Goal: Task Accomplishment & Management: Use online tool/utility

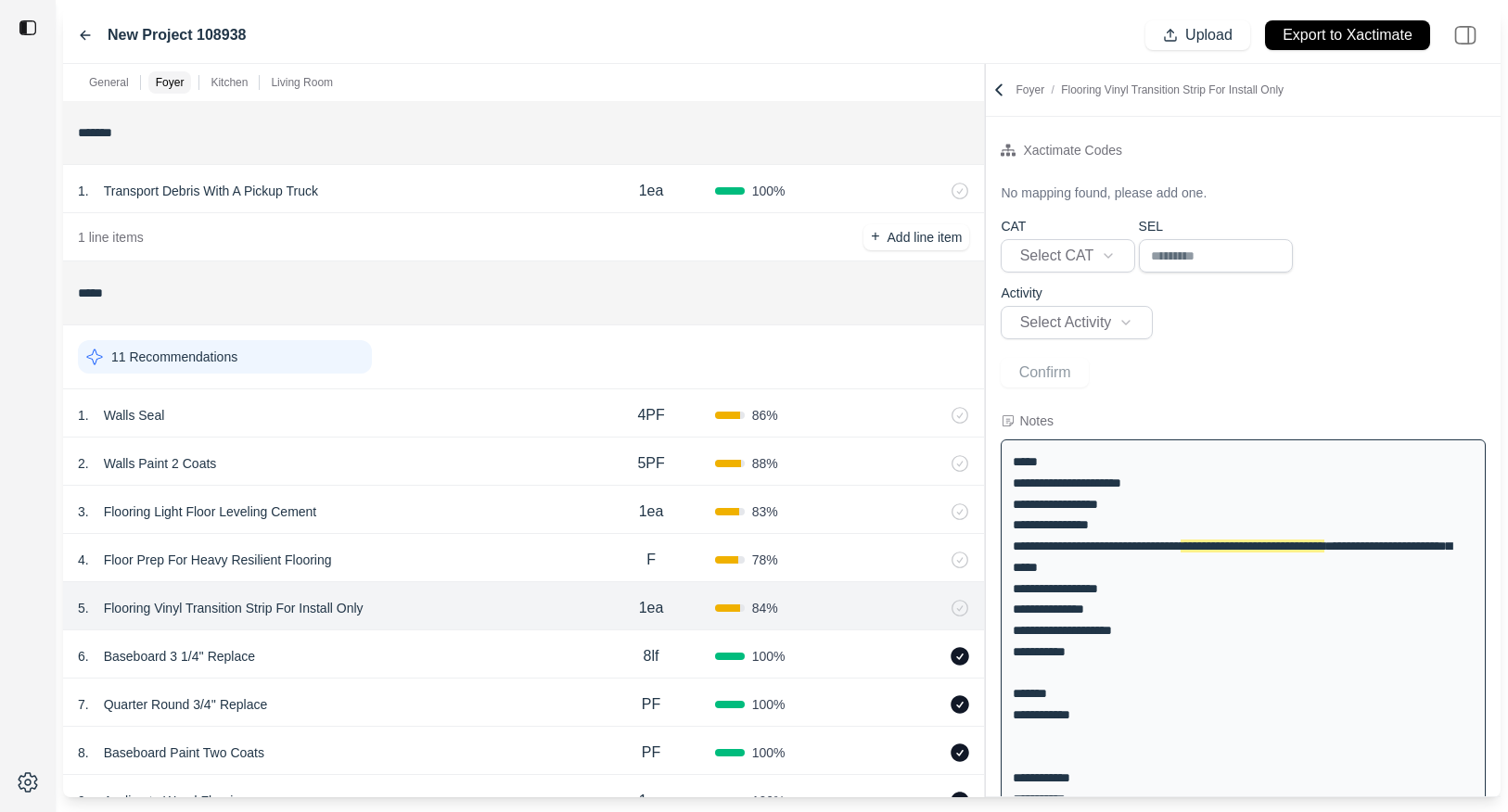
select select
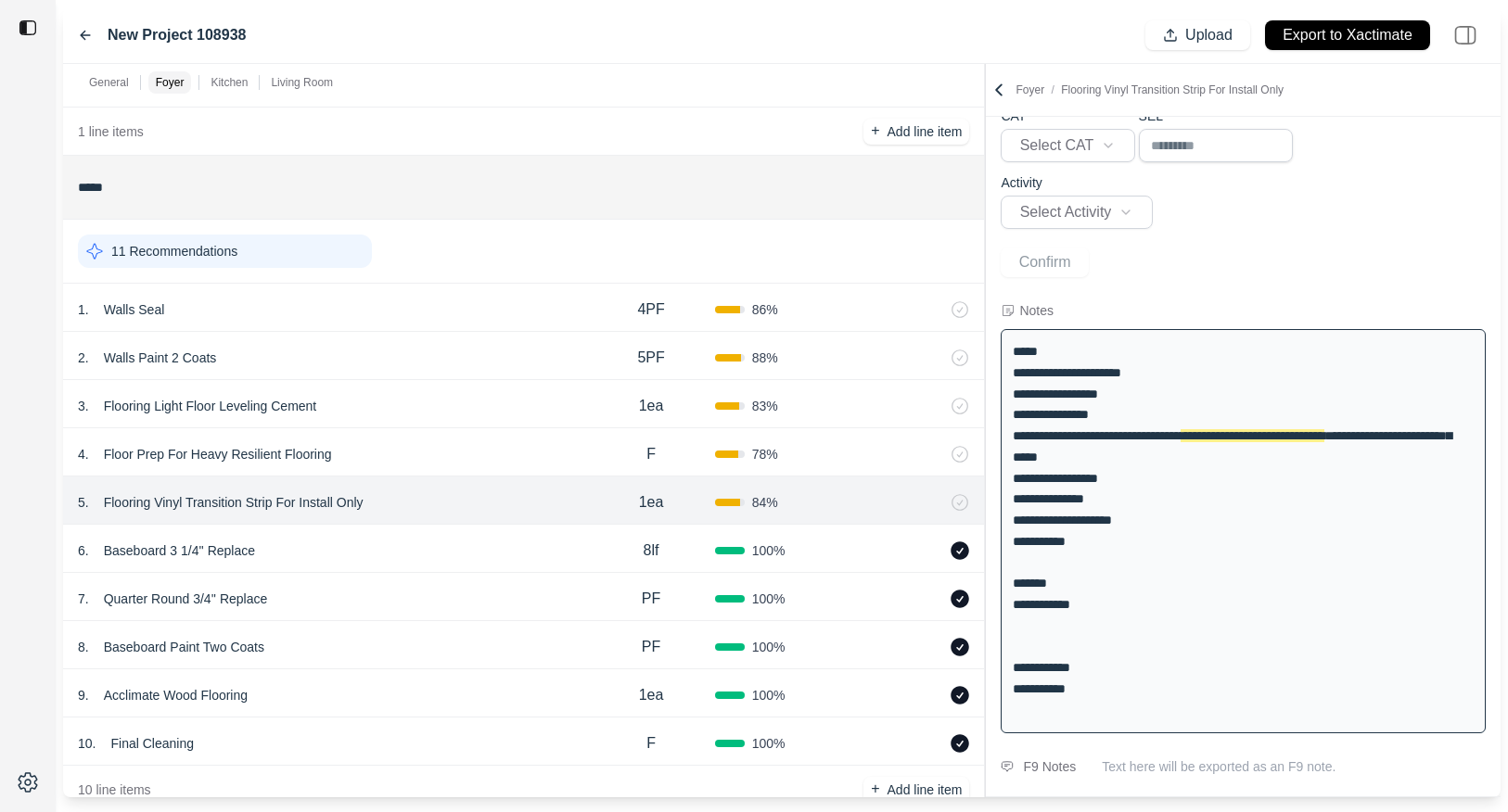
click at [571, 154] on div "1 line items + Add line item" at bounding box center [524, 131] width 921 height 48
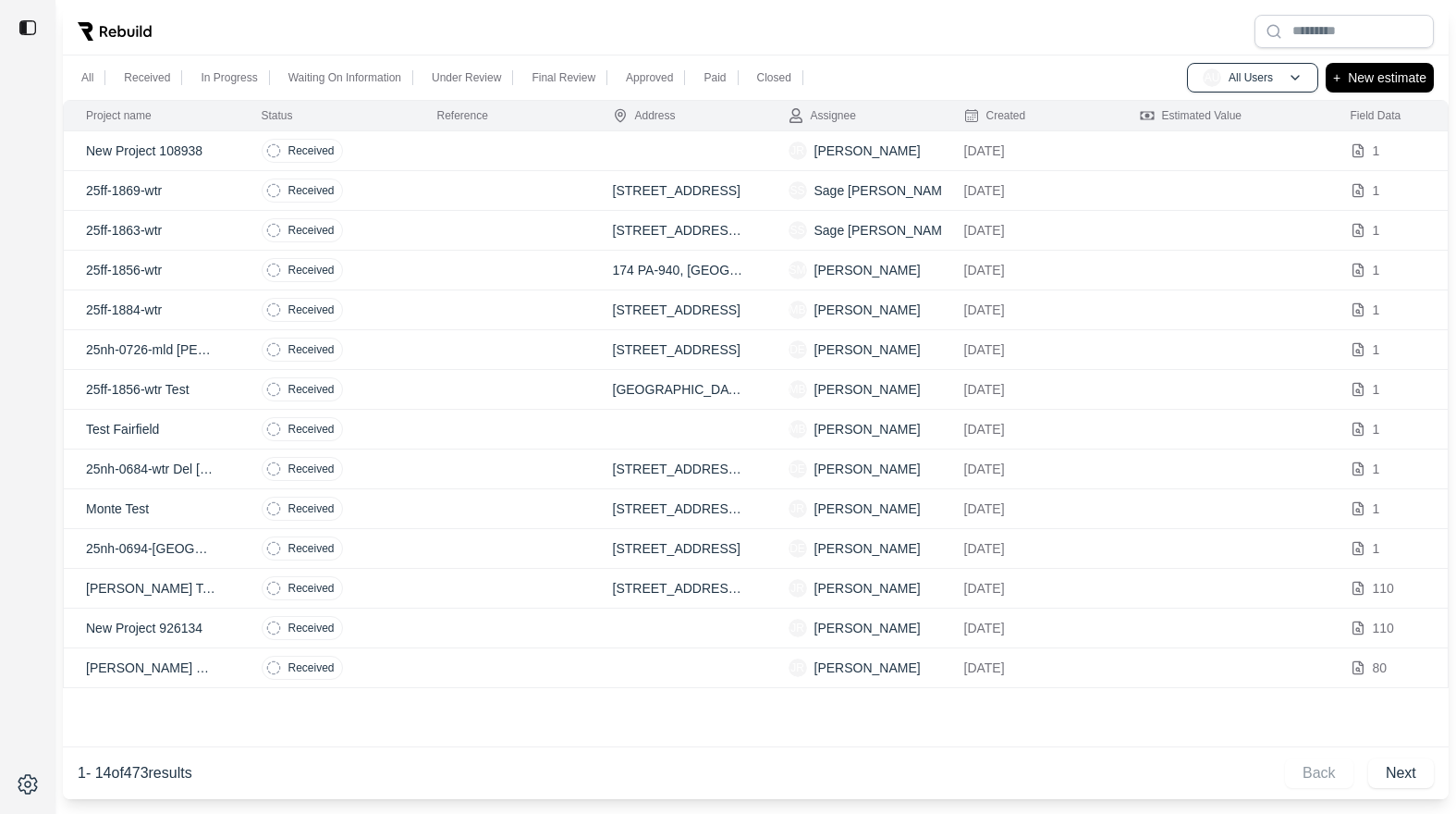
click at [429, 159] on td at bounding box center [503, 151] width 176 height 40
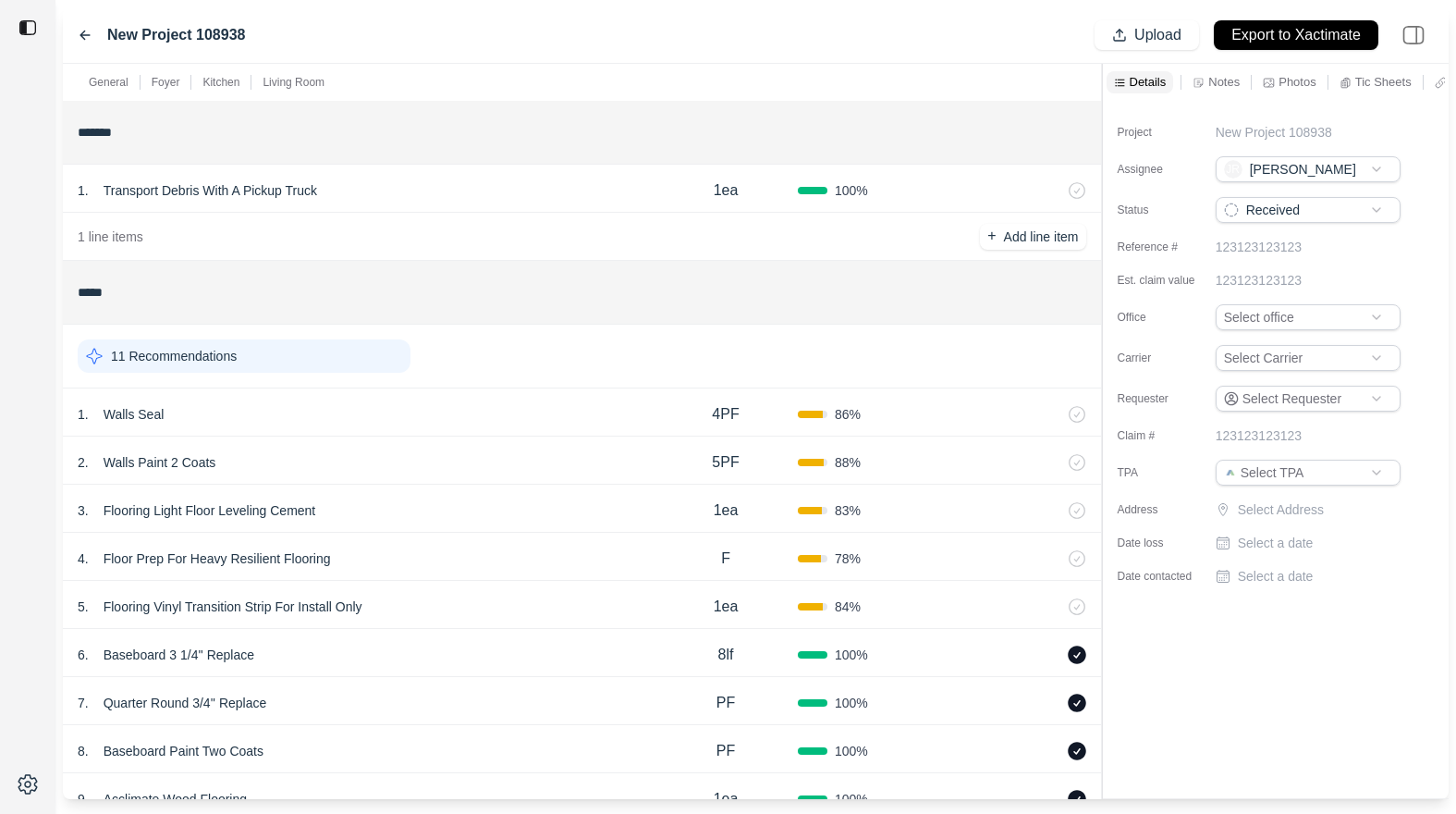
click at [401, 417] on div "1 . Walls Seal" at bounding box center [366, 415] width 576 height 26
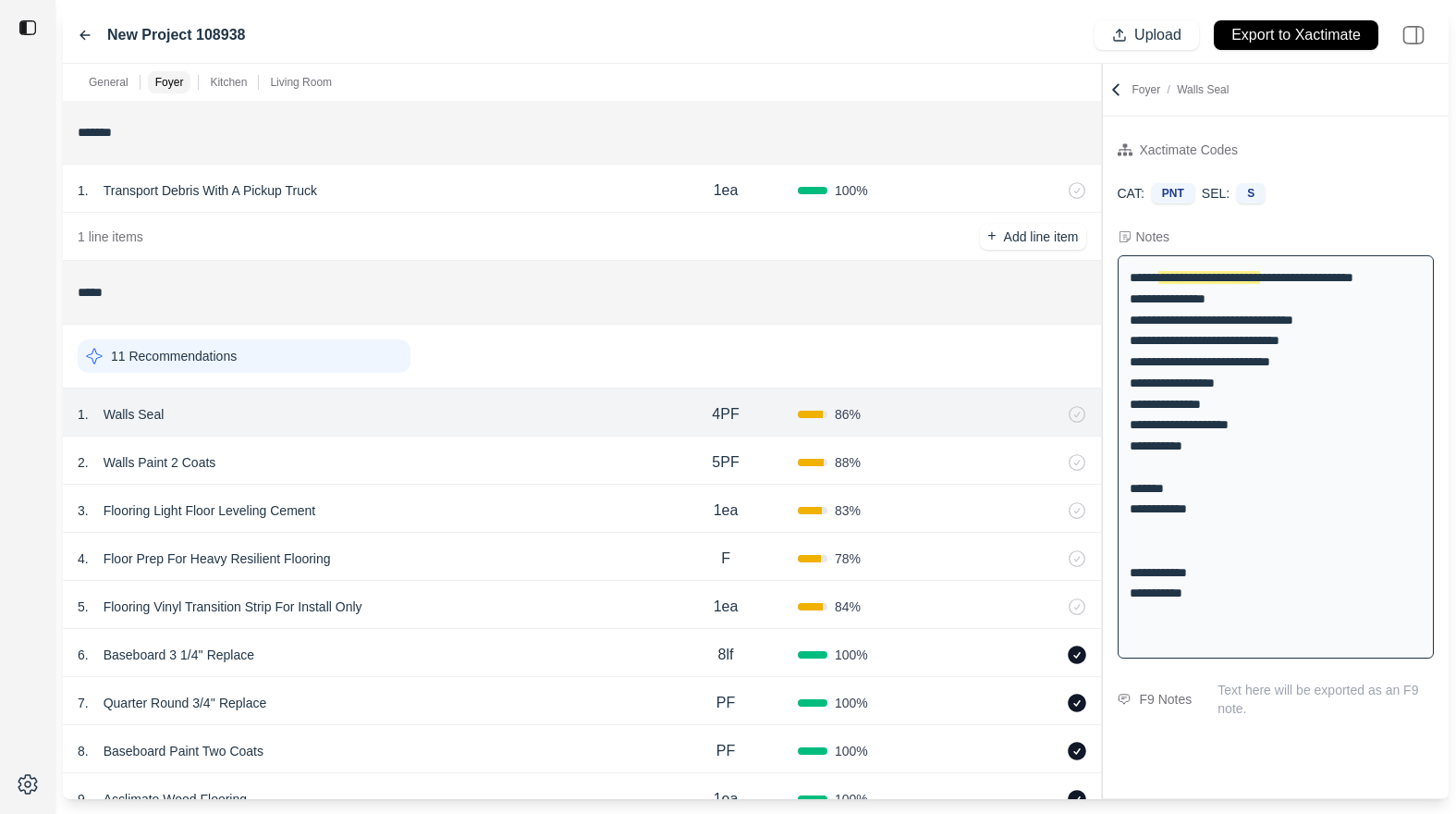
click at [404, 447] on div "2 . Walls Paint 2 Coats 5PF 88 %" at bounding box center [582, 460] width 1039 height 48
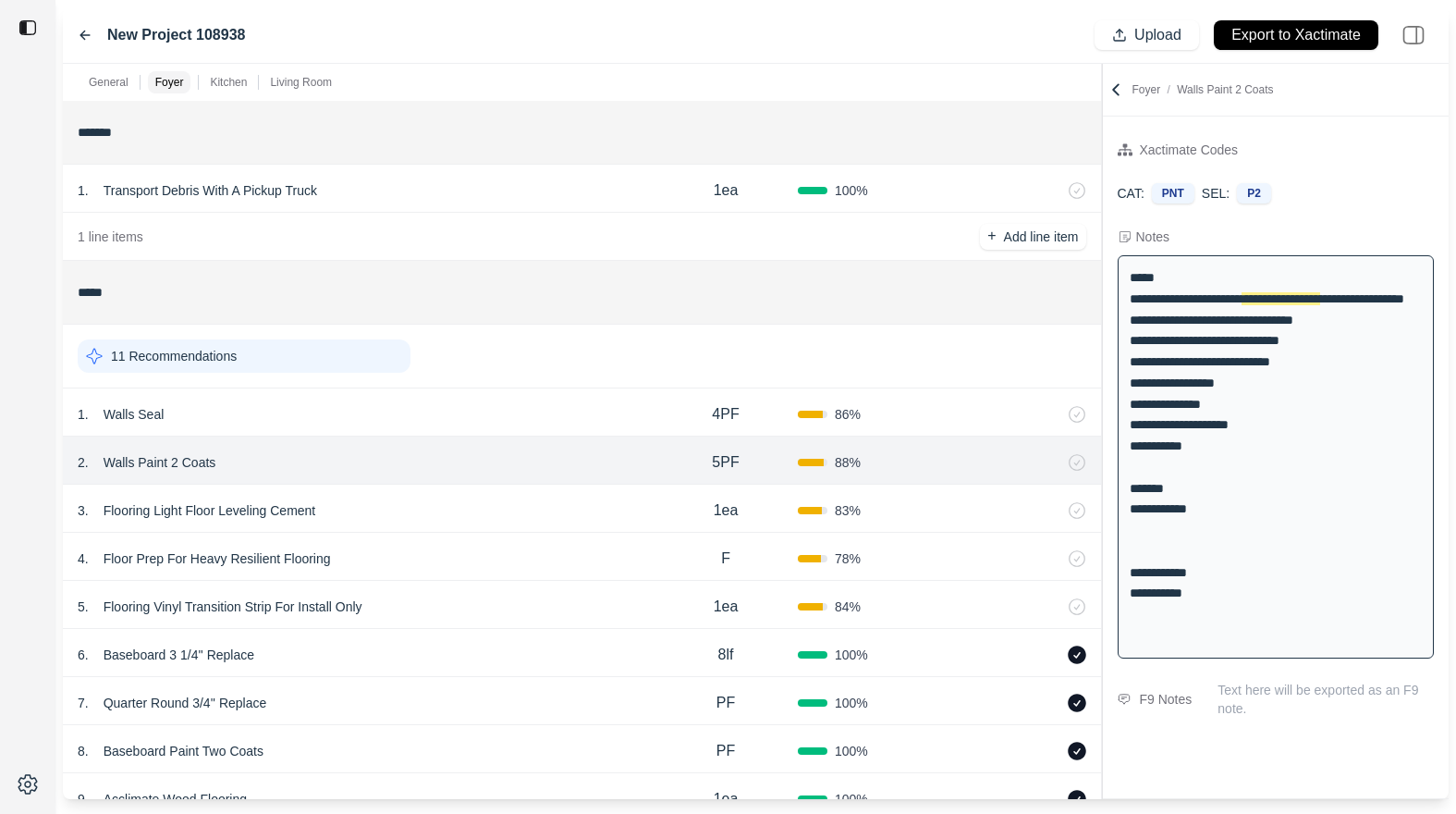
click at [404, 420] on div "1 . Walls Seal" at bounding box center [366, 415] width 576 height 26
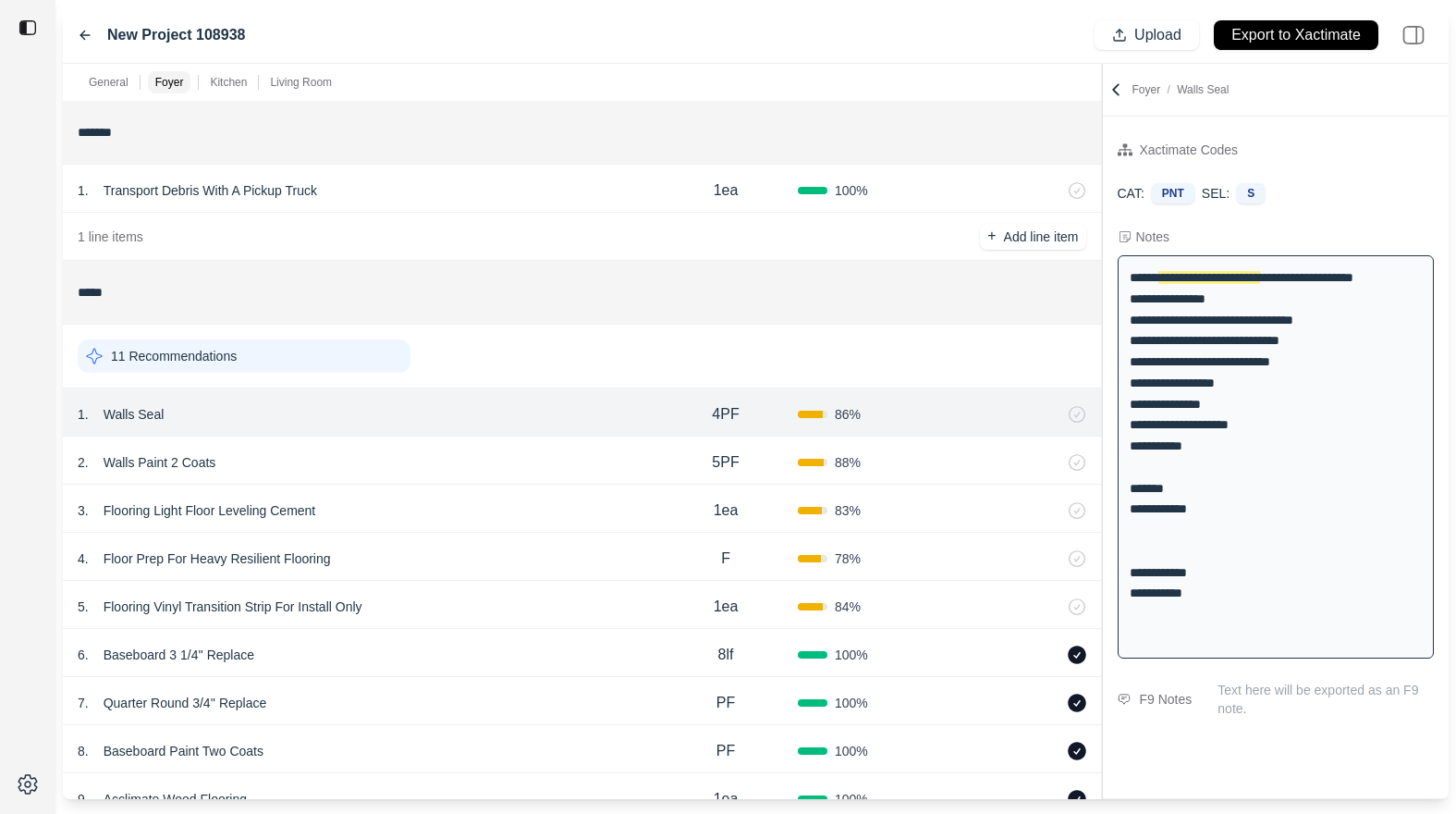
click at [396, 457] on div "2 . Walls Paint 2 Coats" at bounding box center [366, 462] width 576 height 26
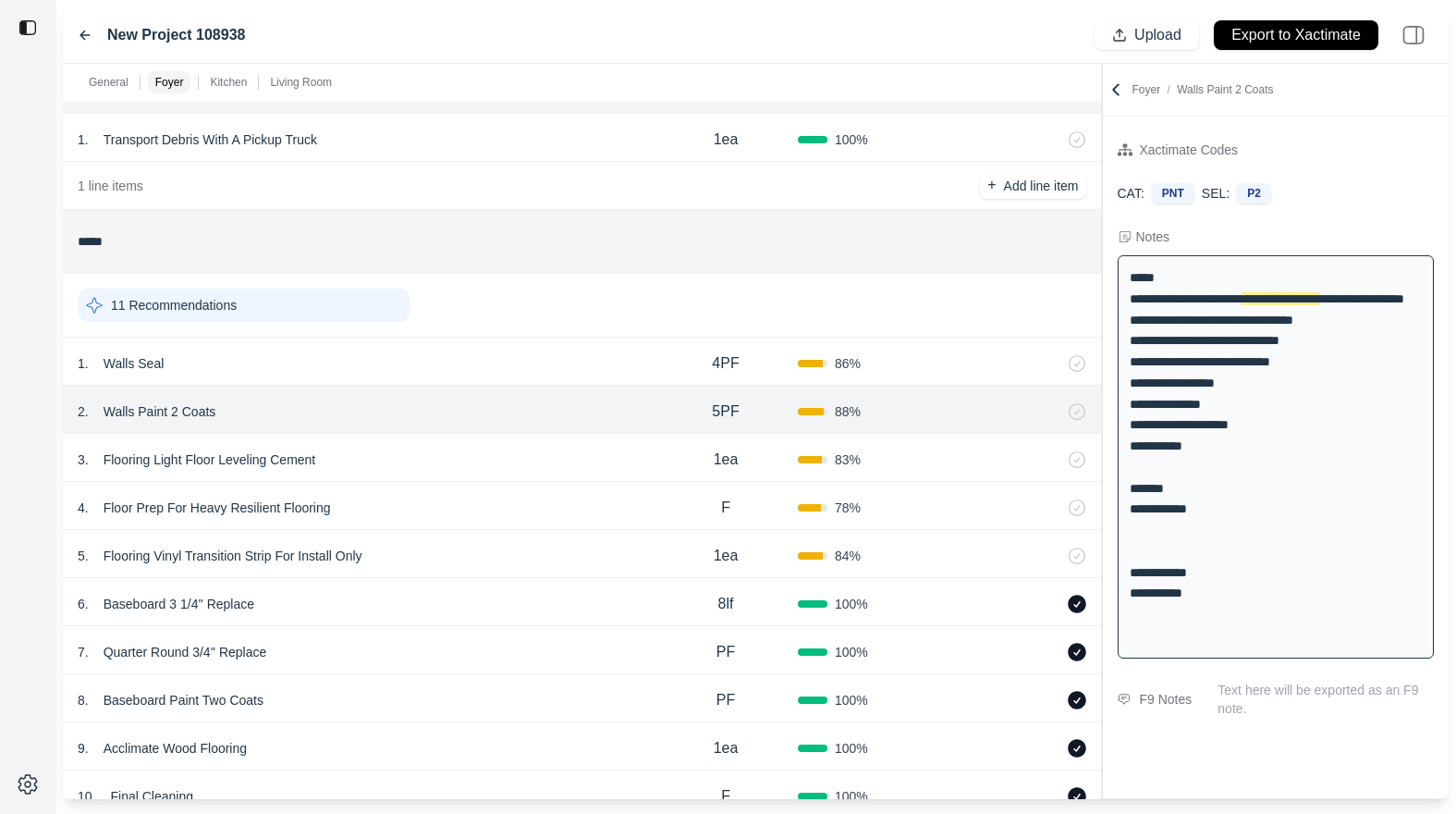
scroll to position [71, 0]
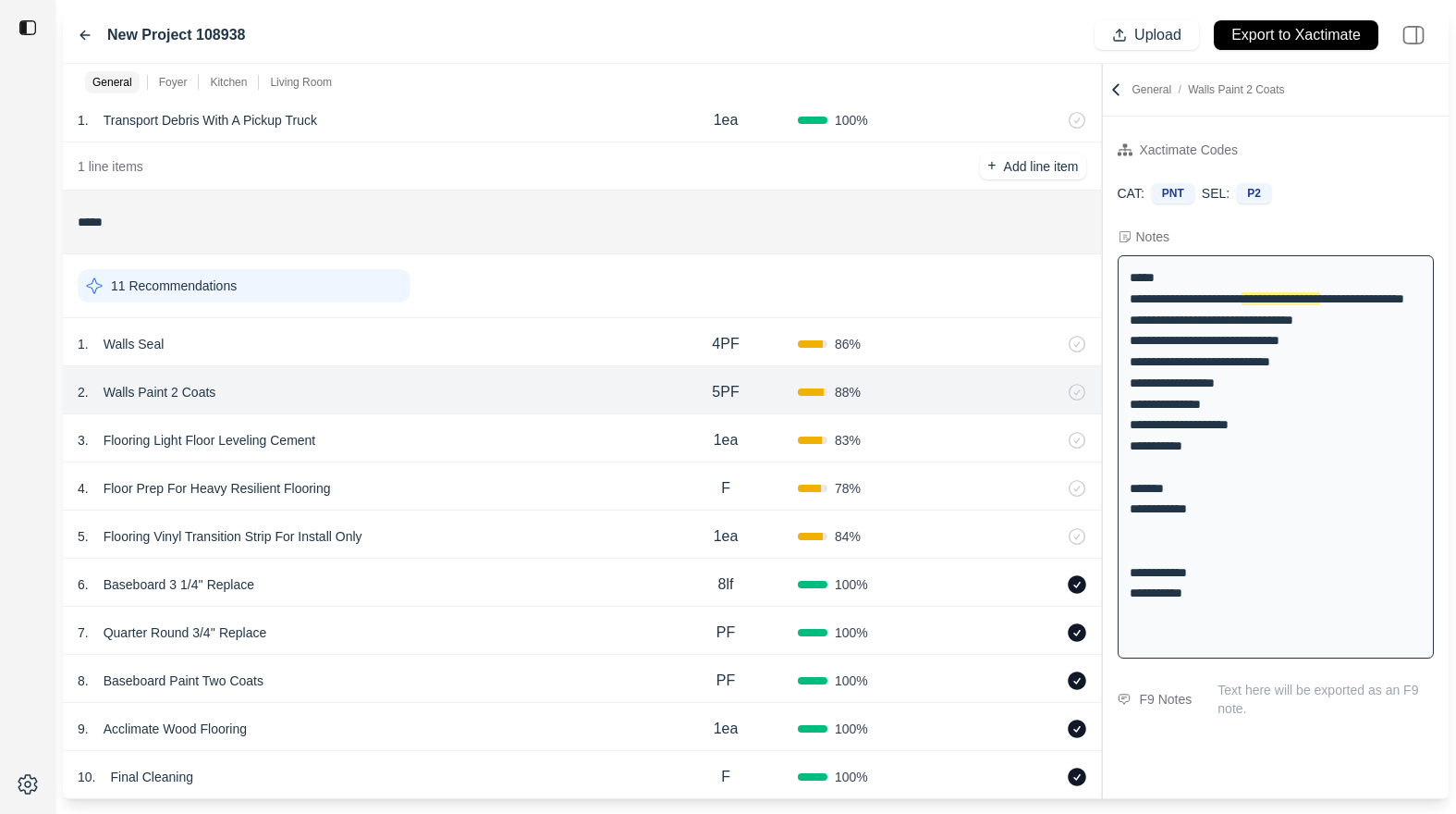
click at [395, 448] on div "3 . Flooring Light Floor Leveling Cement" at bounding box center [366, 440] width 576 height 26
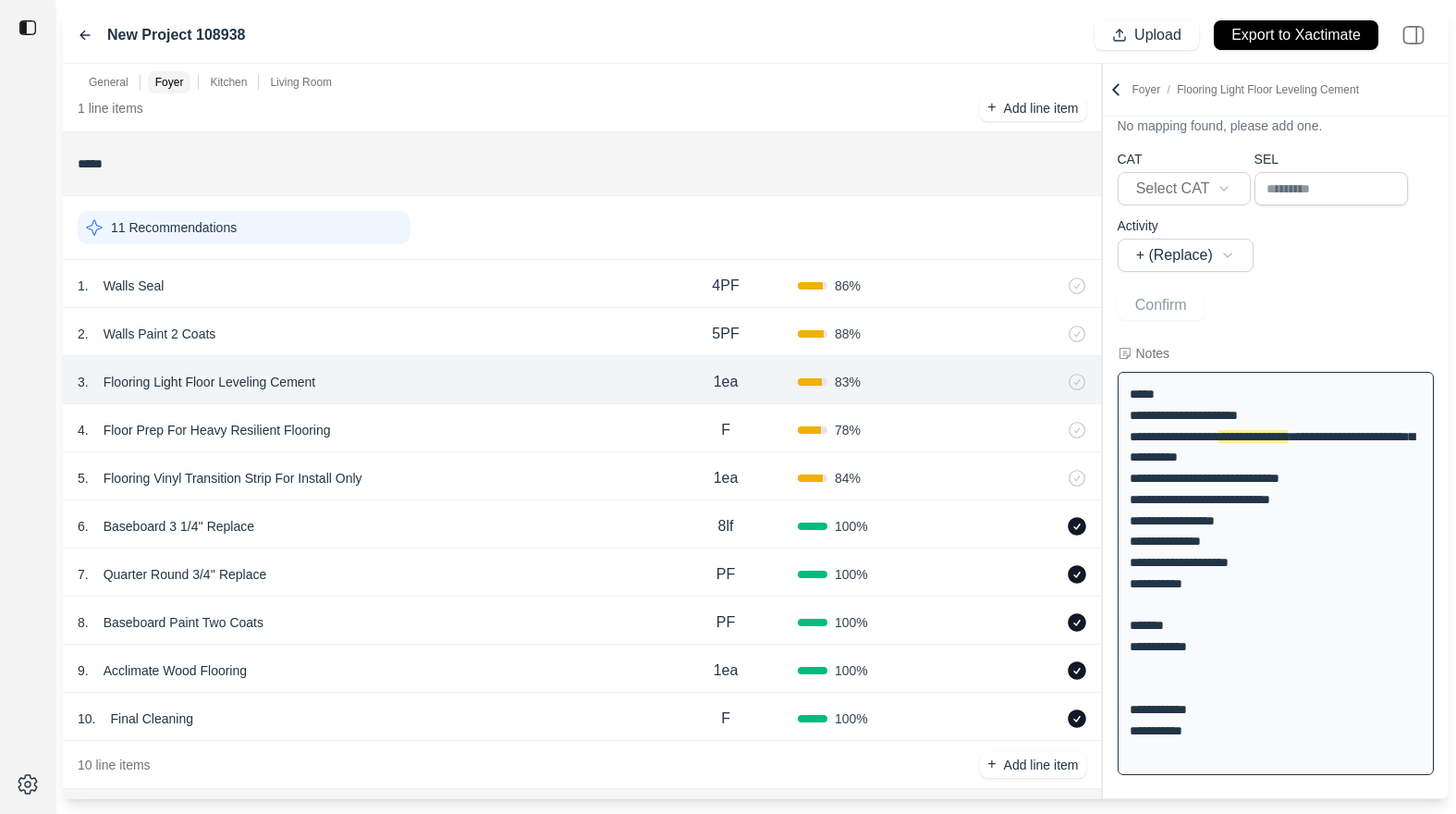
scroll to position [127, 0]
click at [245, 388] on p "Flooring Light Floor Leveling Cement" at bounding box center [209, 384] width 228 height 26
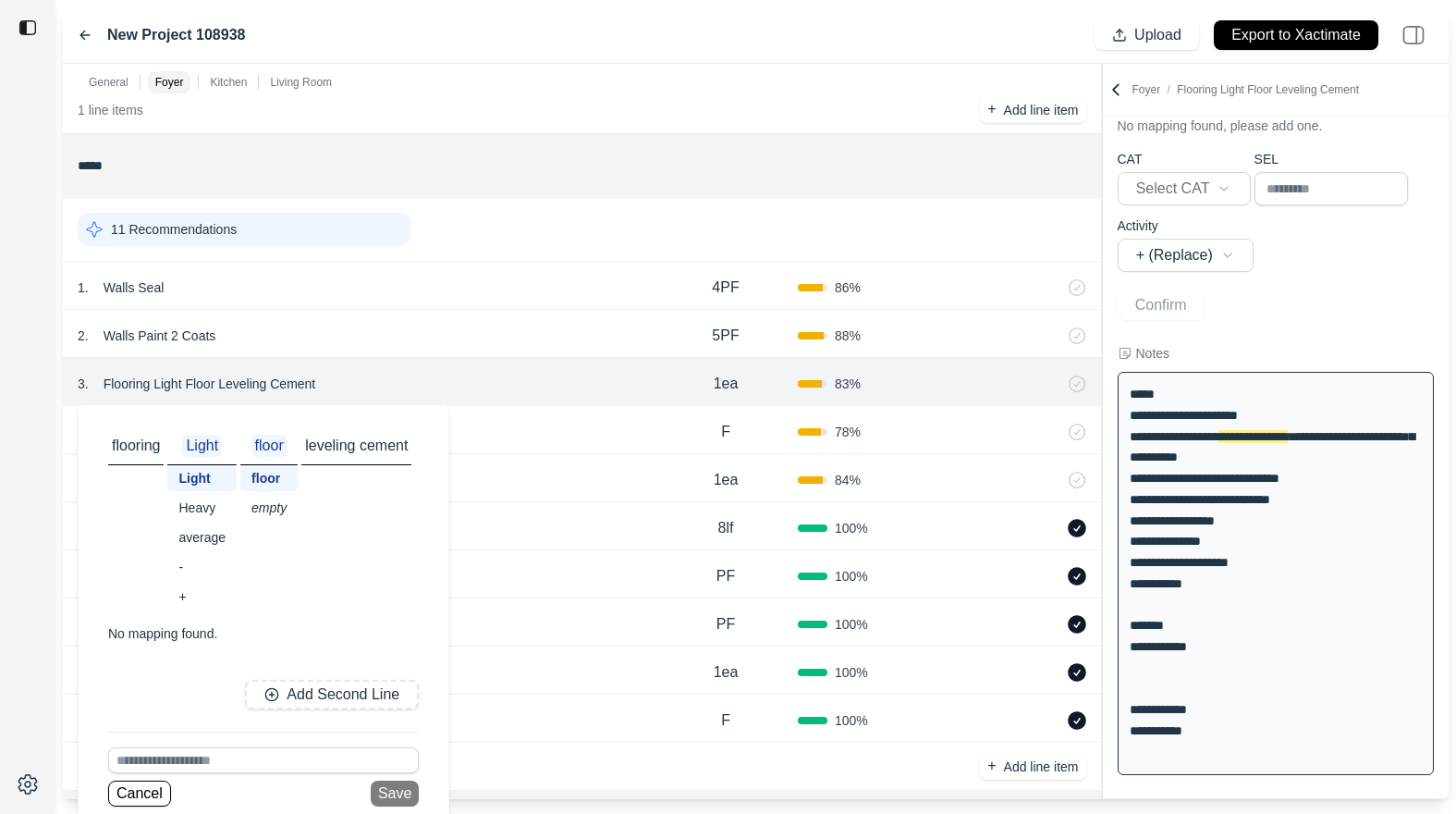
click at [24, 442] on div at bounding box center [28, 407] width 56 height 814
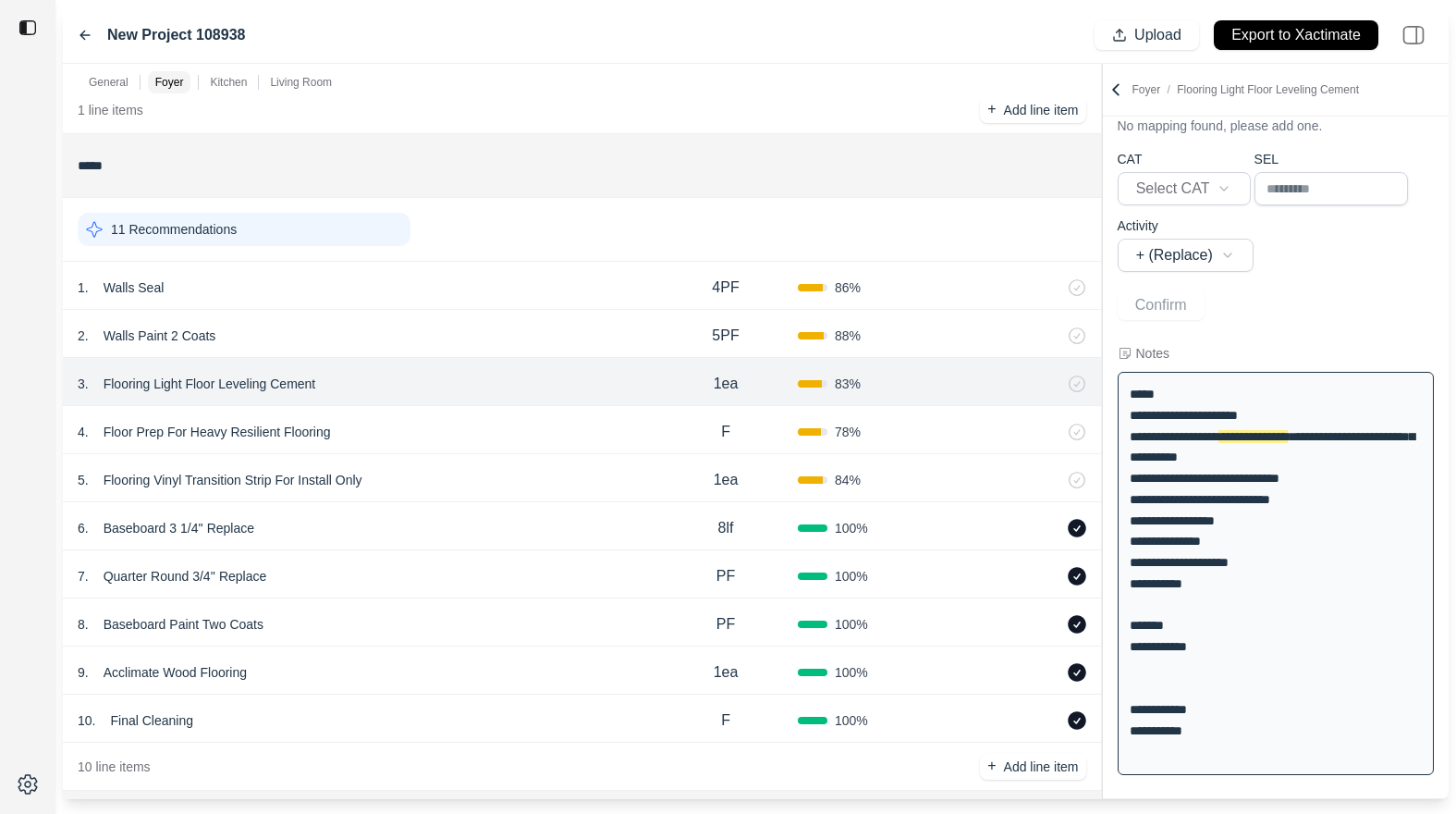
click at [565, 429] on div "4 . Floor Prep For Heavy Resilient Flooring" at bounding box center [366, 433] width 576 height 26
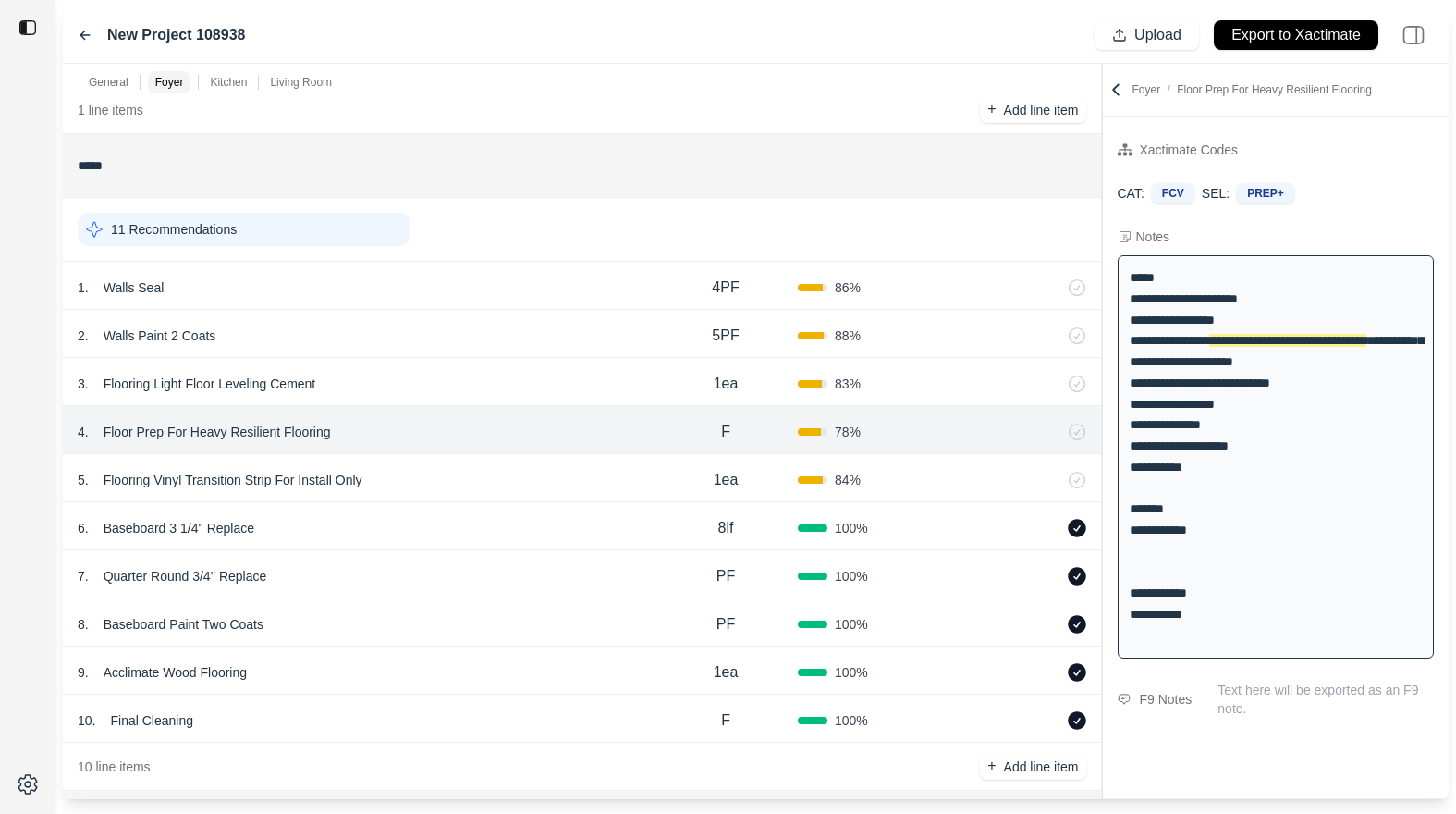
click at [559, 407] on div "4 . Floor Prep For Heavy Resilient Flooring F 78 %" at bounding box center [582, 431] width 1039 height 48
click at [559, 402] on div "3 . Flooring Light Floor Leveling Cement 1ea 83 %" at bounding box center [582, 382] width 1039 height 48
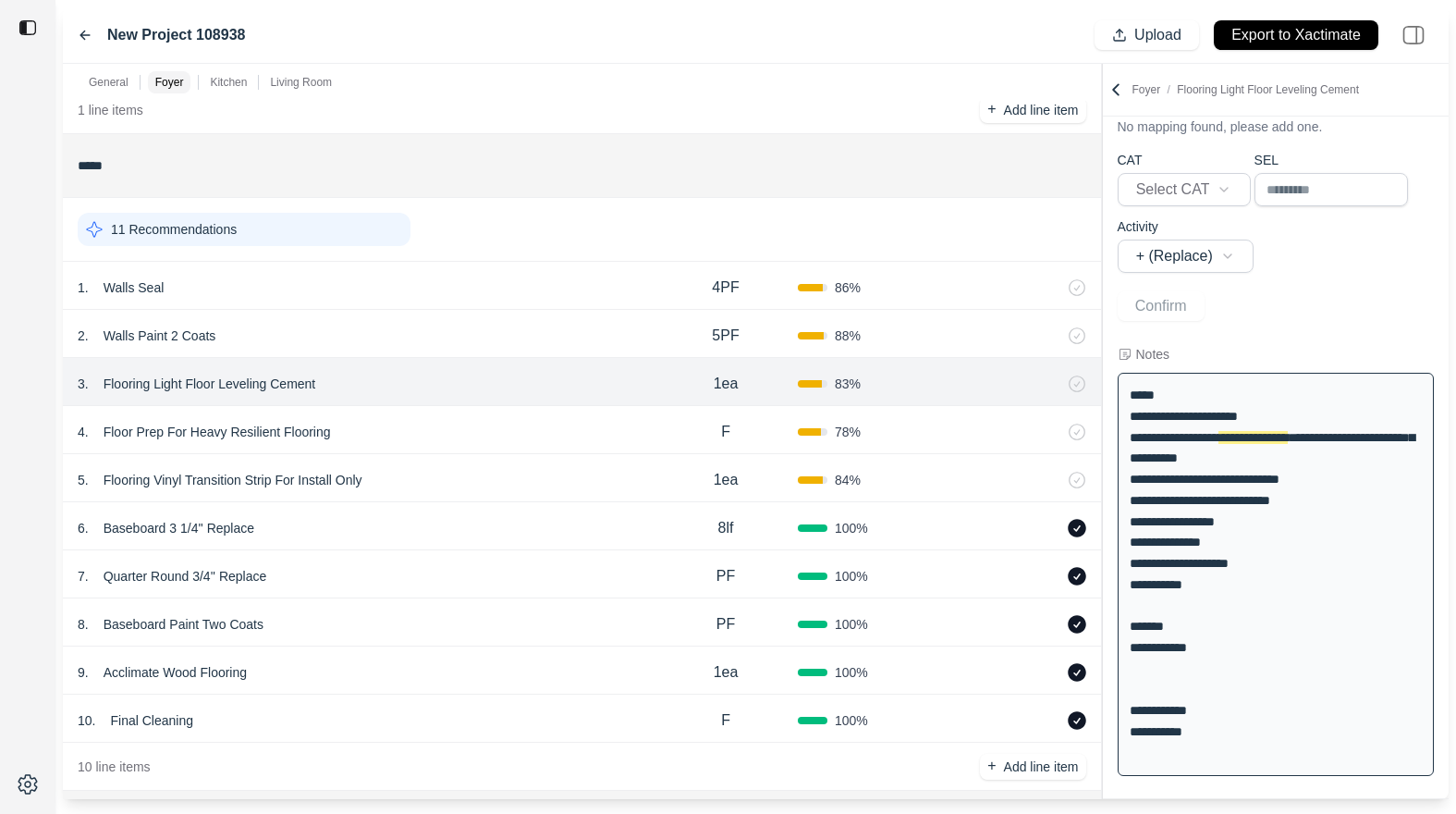
scroll to position [67, 0]
click at [559, 422] on div "4 . Floor Prep For Heavy Resilient Flooring" at bounding box center [366, 433] width 576 height 26
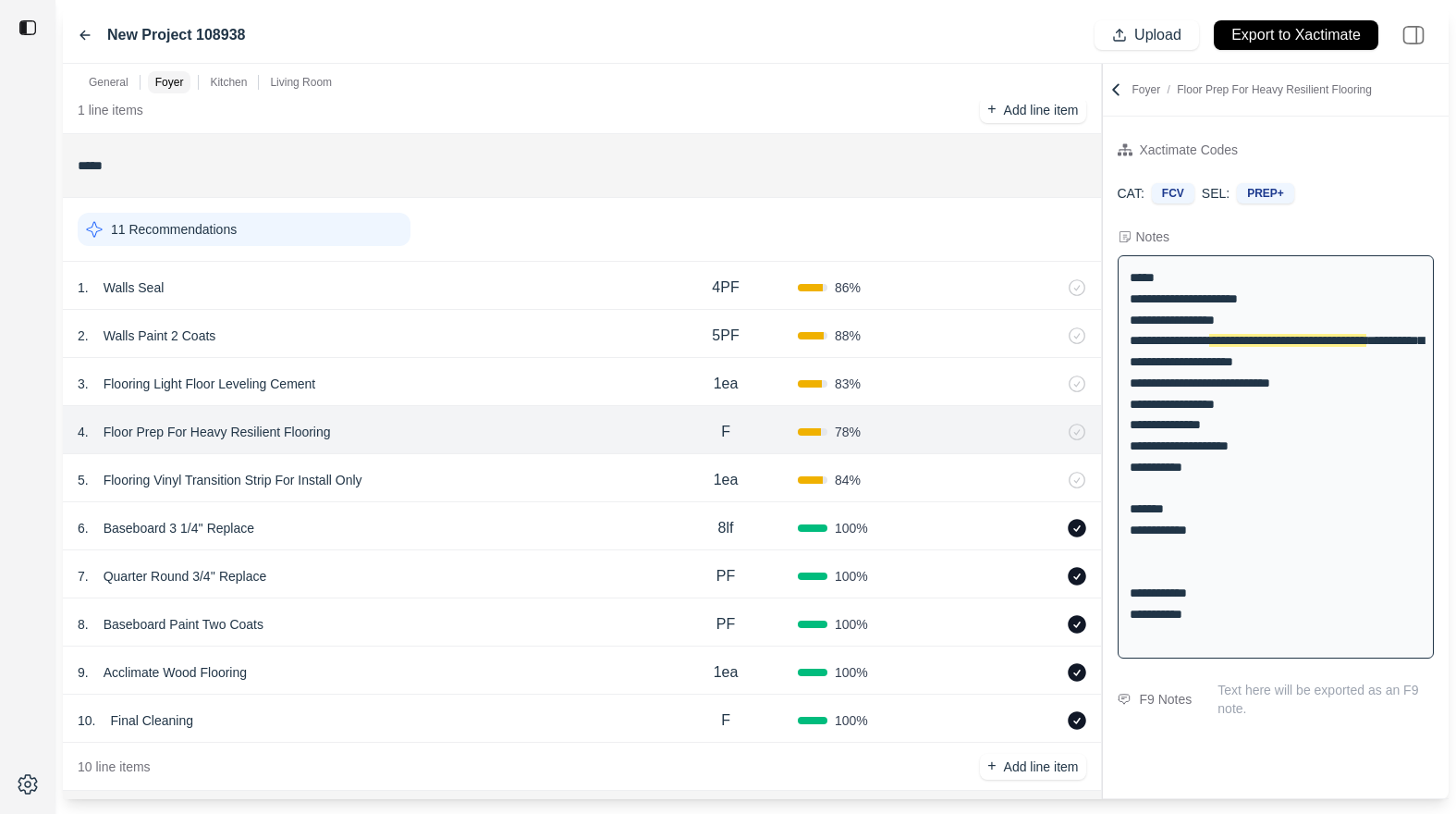
click at [559, 467] on div "5 . Flooring Vinyl Transition Strip For Install Only" at bounding box center [366, 480] width 576 height 26
select select
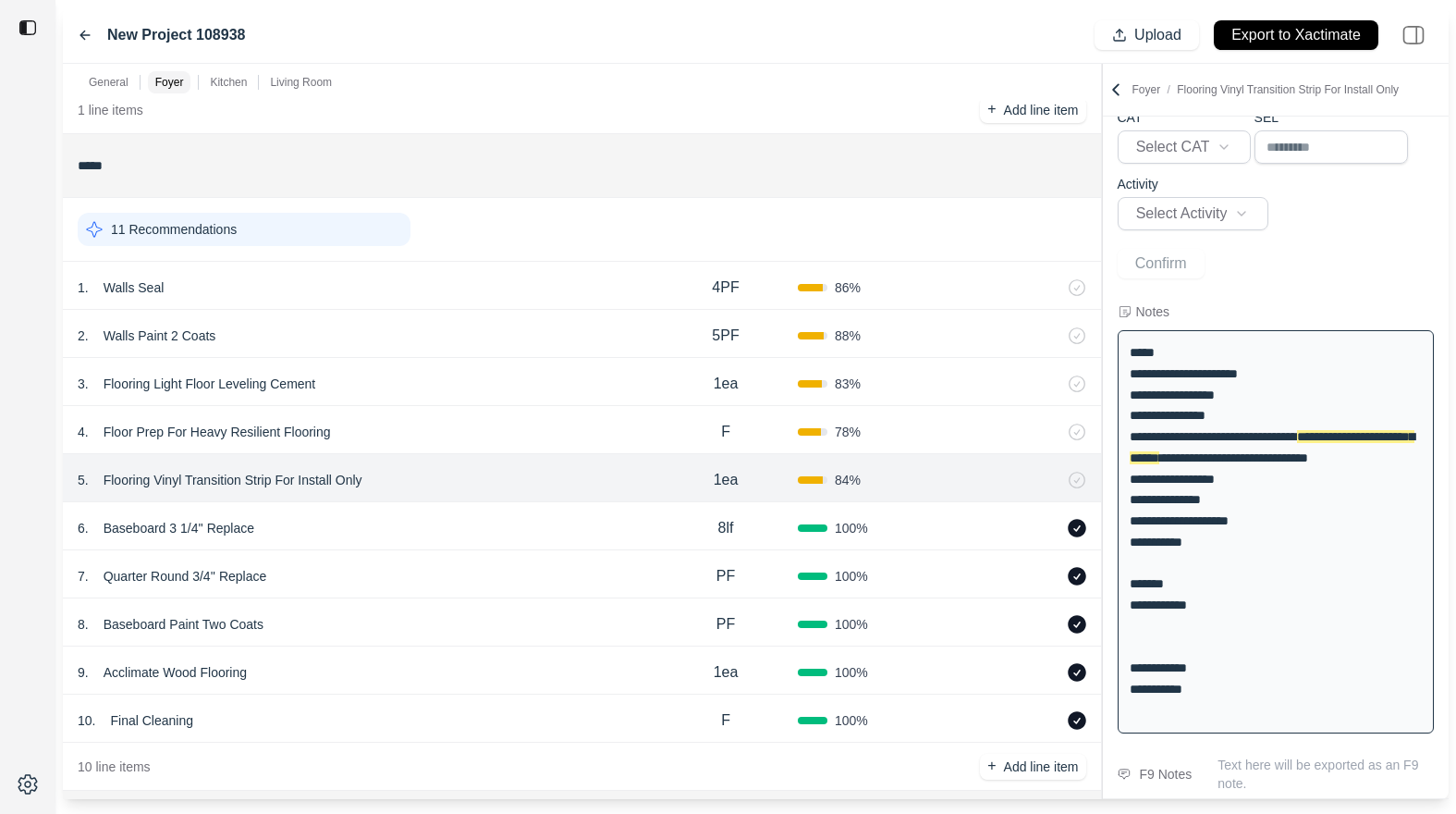
scroll to position [112, 0]
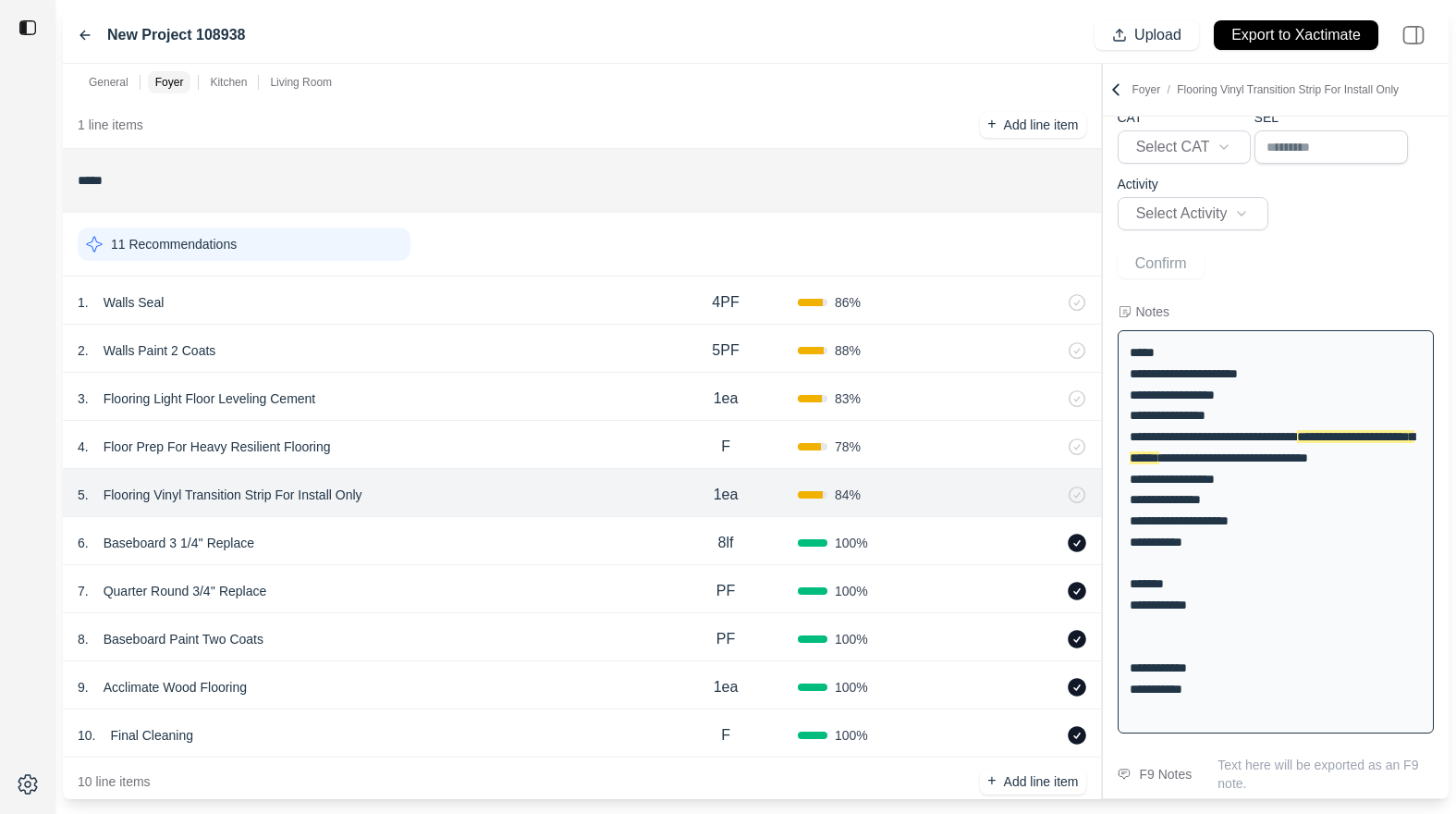
click at [308, 489] on p "Flooring Vinyl Transition Strip For Install Only" at bounding box center [232, 495] width 273 height 26
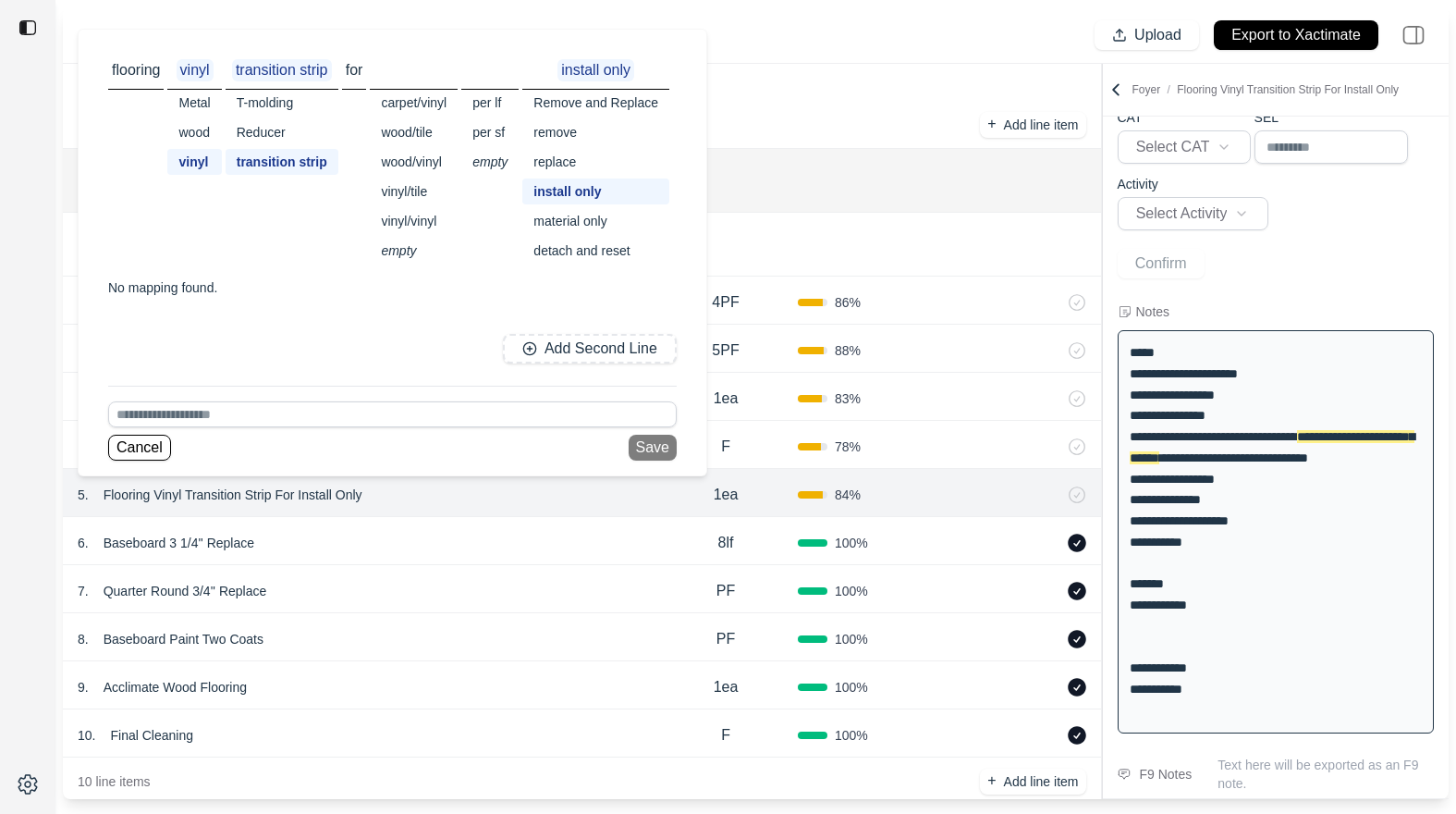
click at [552, 106] on div "Remove and Replace" at bounding box center [596, 102] width 147 height 26
click at [123, 444] on button "Cancel" at bounding box center [139, 447] width 63 height 26
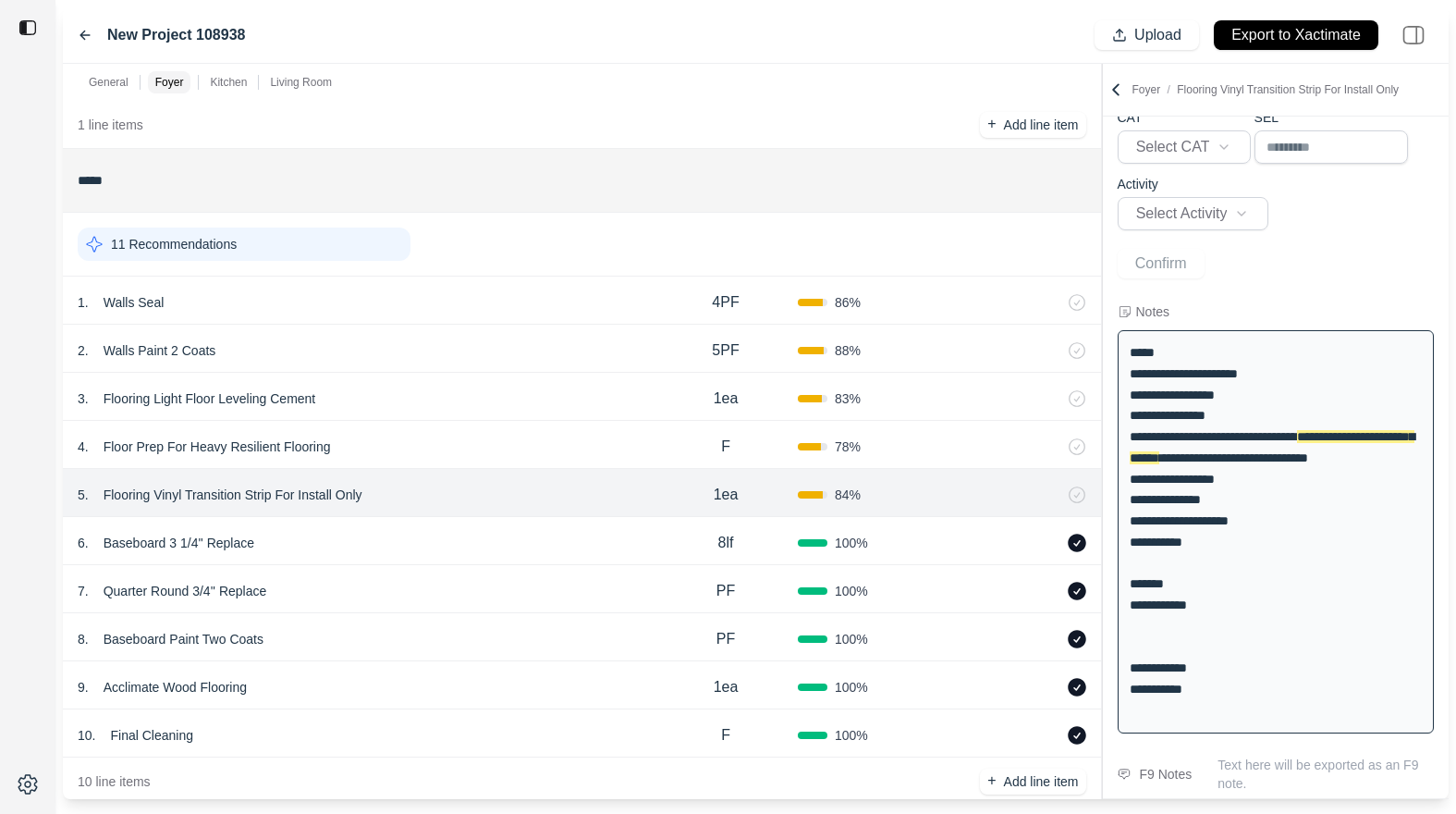
click at [501, 517] on div "6 . Baseboard 3 1/4'' Replace 8lf 100 %" at bounding box center [582, 541] width 1039 height 48
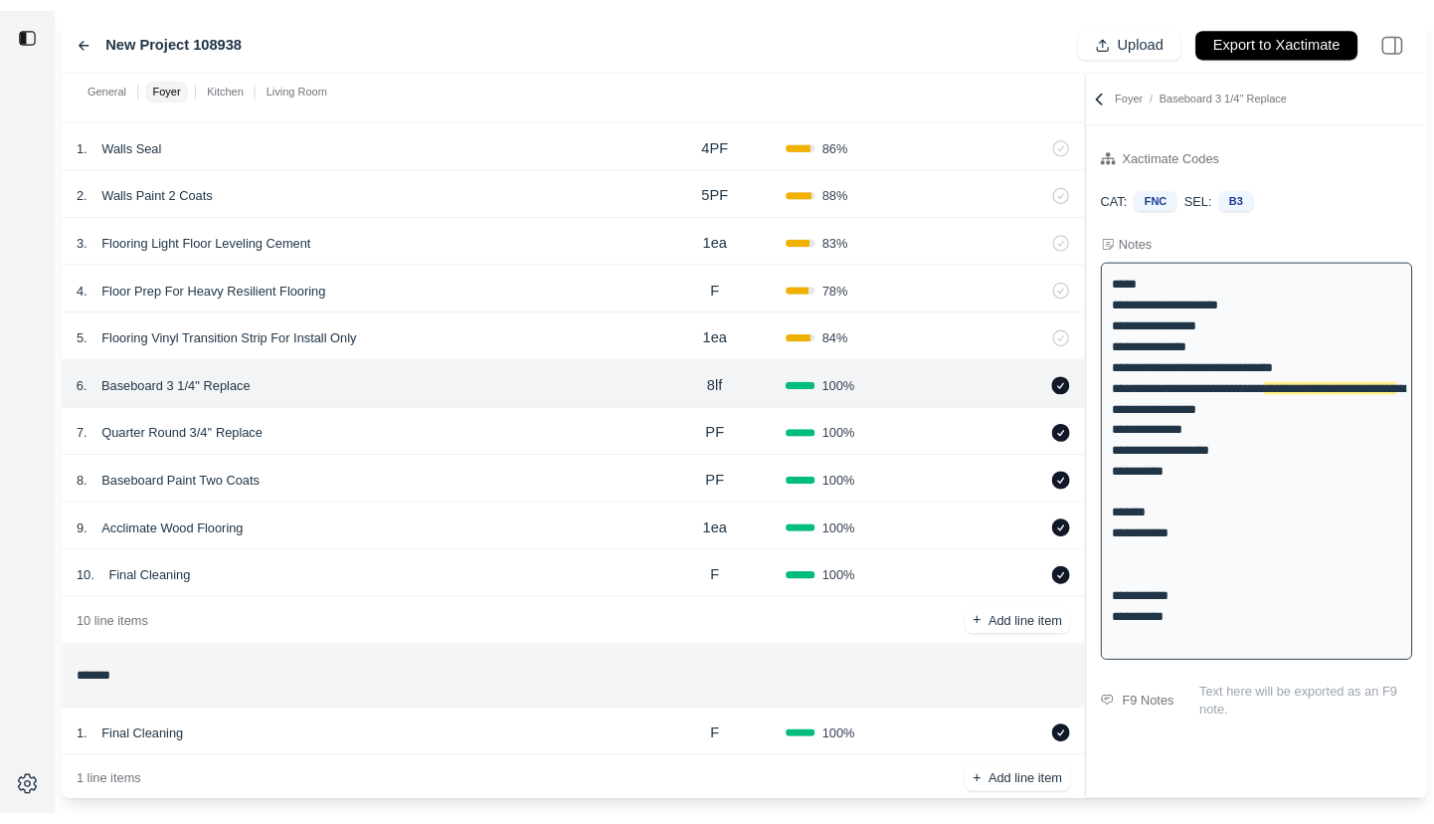
scroll to position [299, 0]
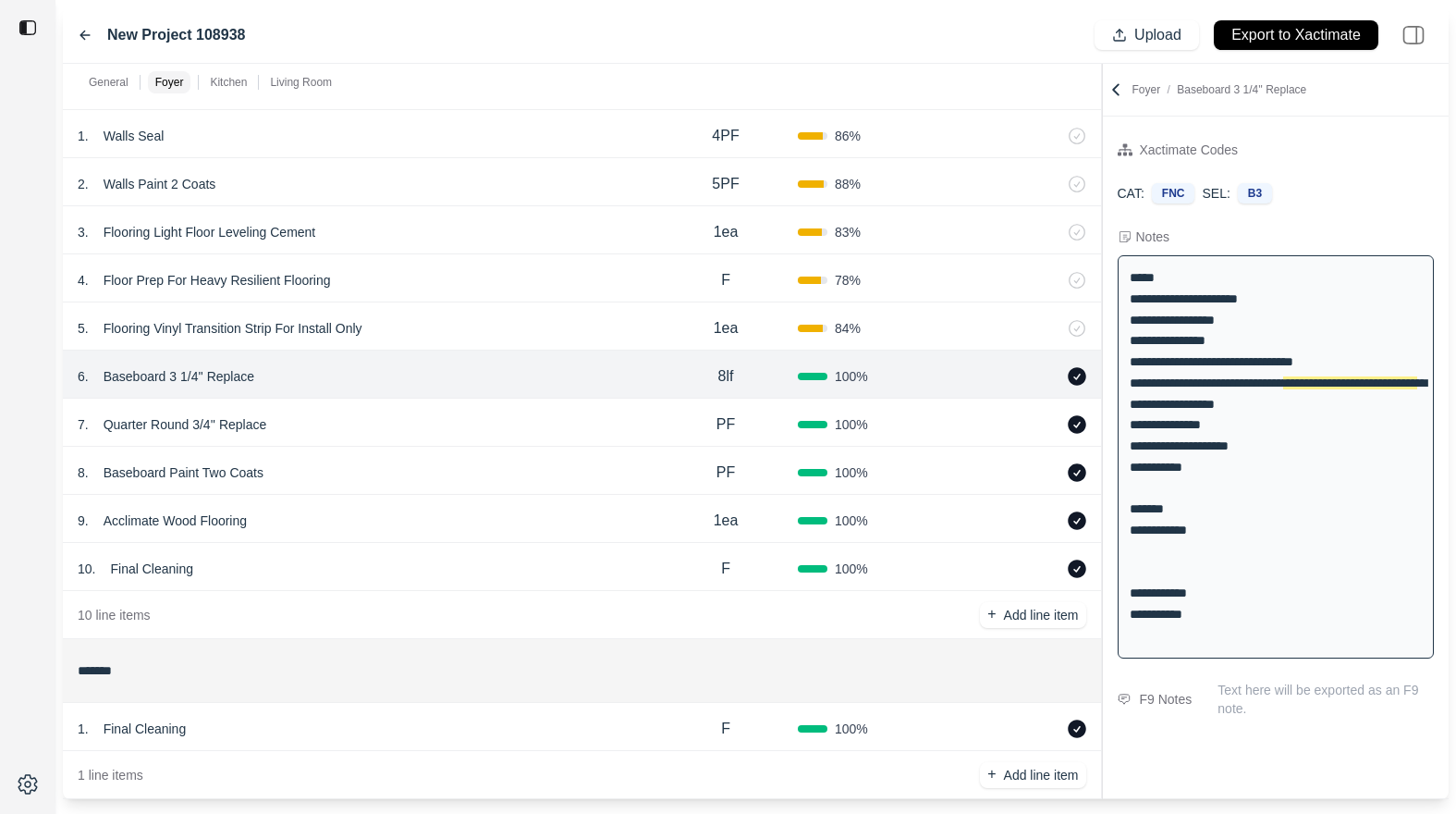
click at [363, 413] on div "7 . Quarter Round 3/4'' Replace" at bounding box center [366, 425] width 576 height 26
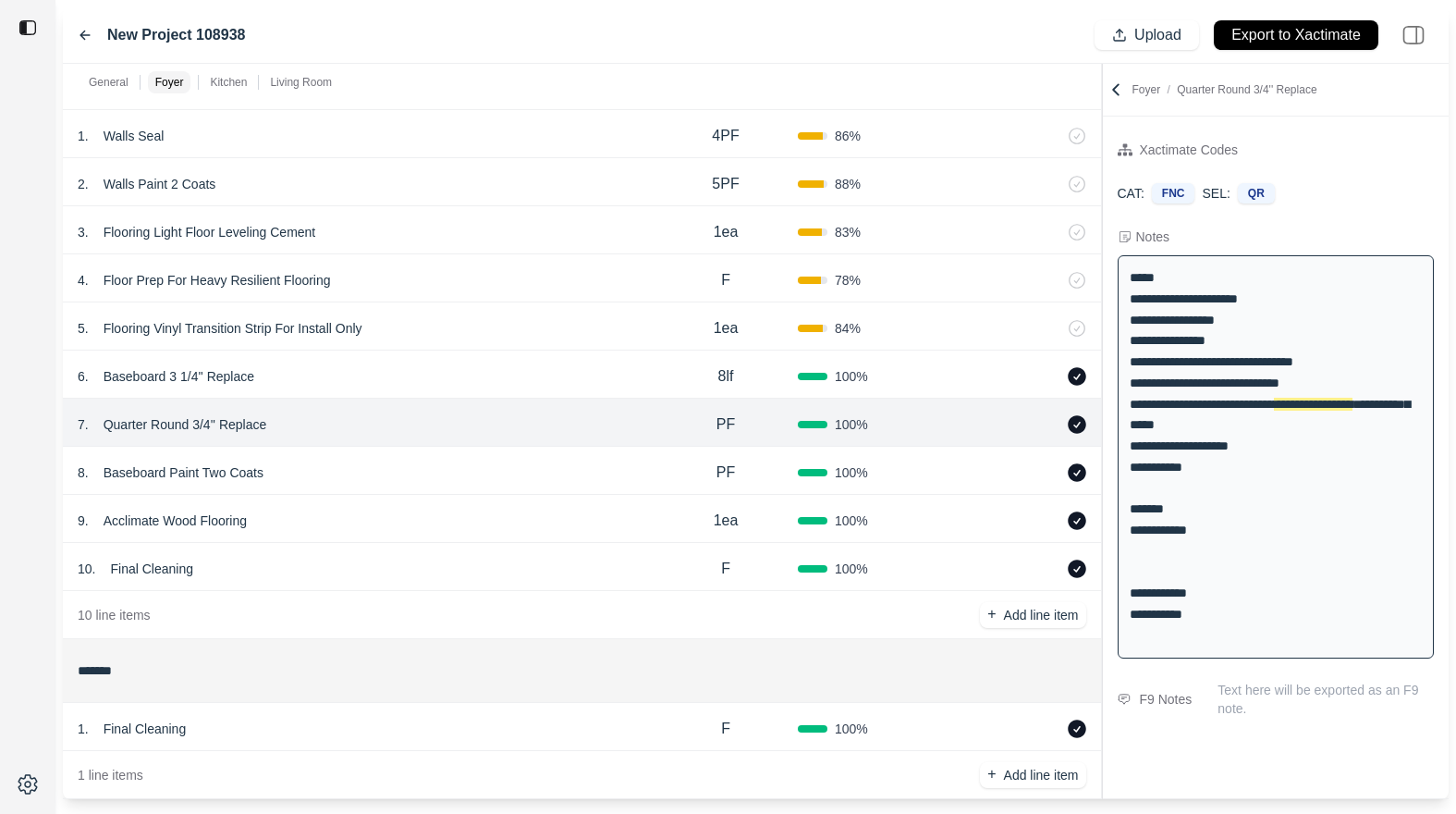
click at [370, 380] on div "6 . Baseboard 3 1/4'' Replace" at bounding box center [366, 377] width 576 height 26
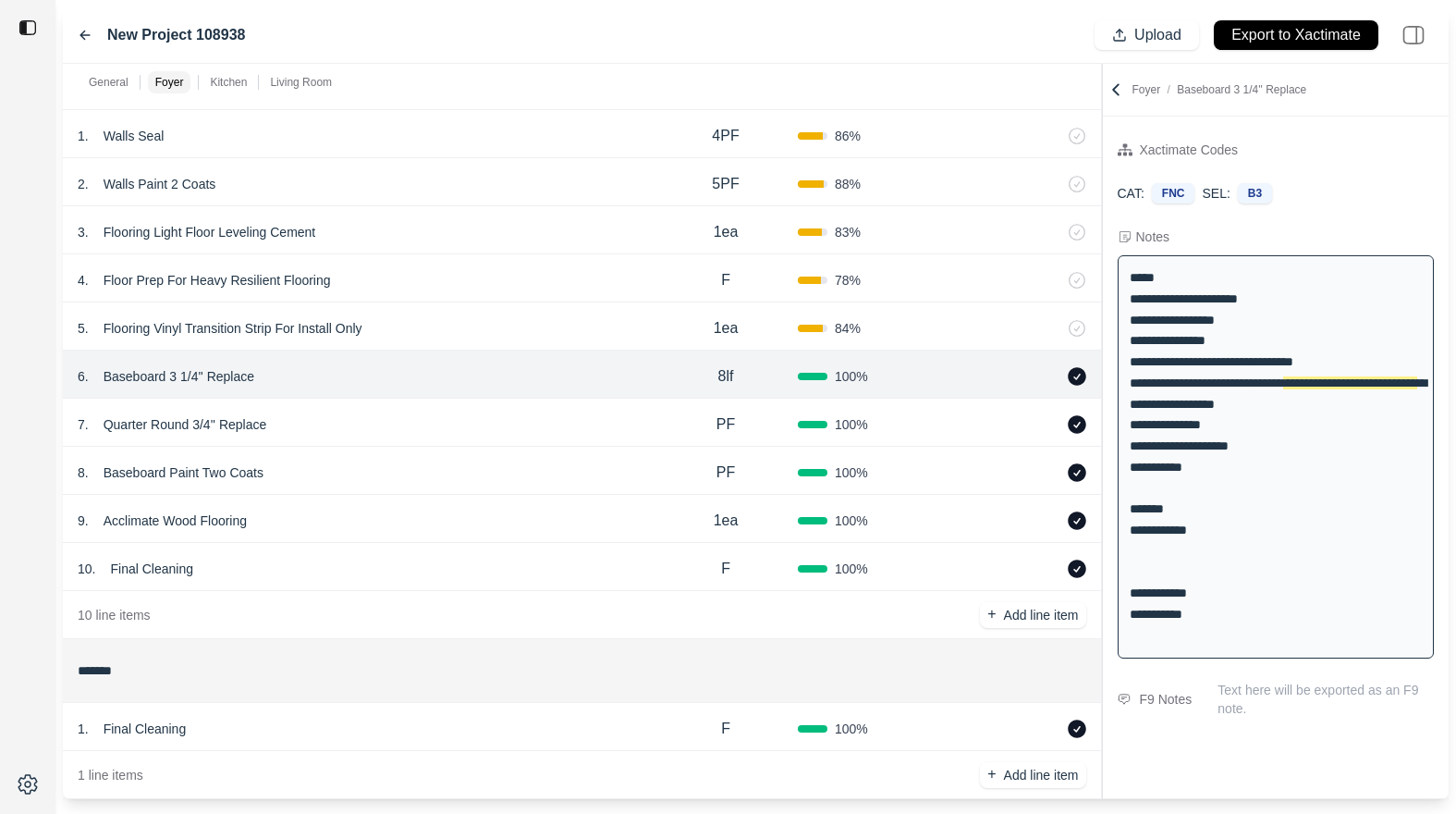
click at [370, 420] on div "7 . Quarter Round 3/4'' Replace" at bounding box center [366, 425] width 576 height 26
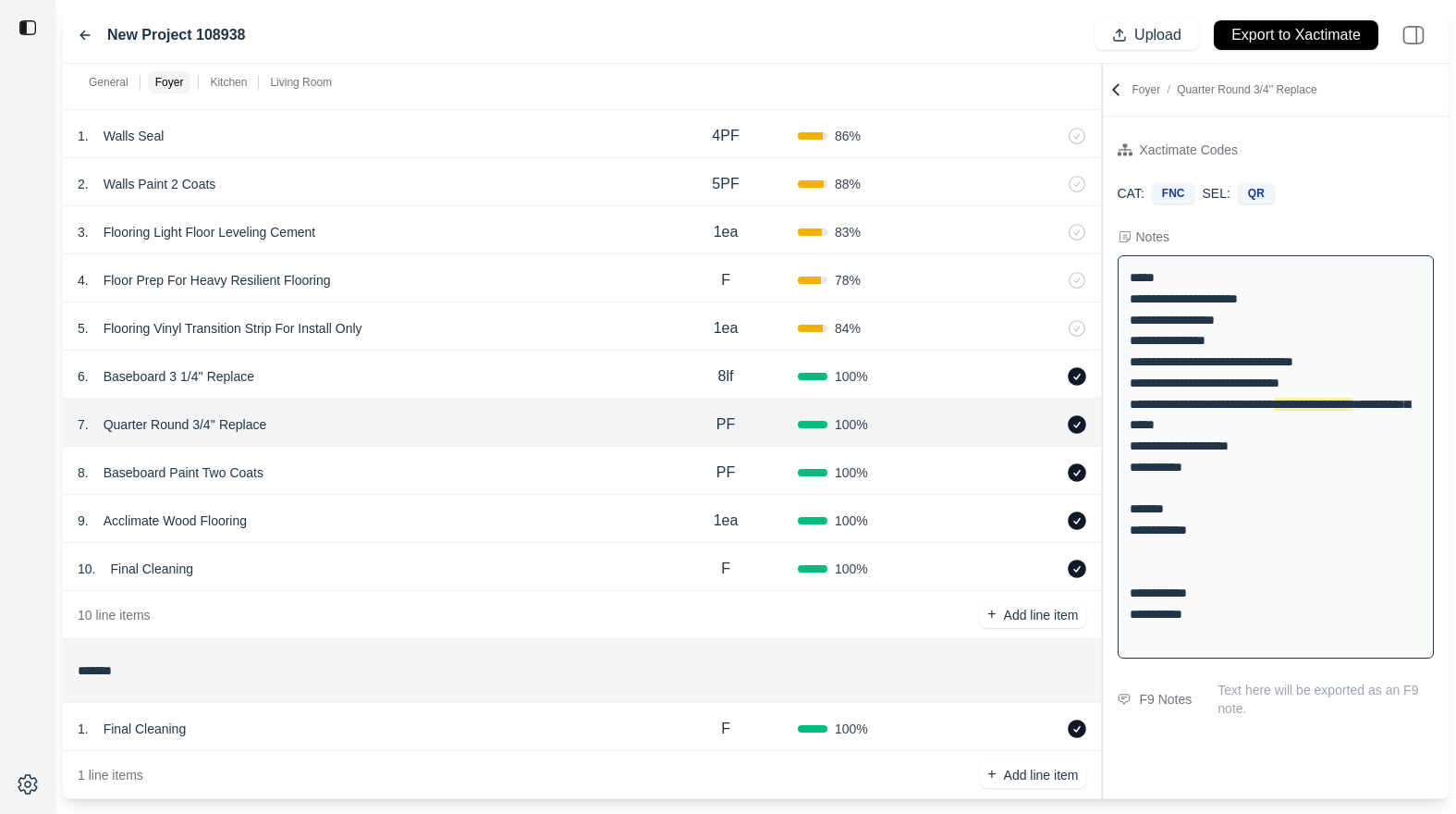
click at [366, 460] on div "8 . Baseboard Paint Two Coats" at bounding box center [366, 473] width 576 height 26
